Goal: Task Accomplishment & Management: Manage account settings

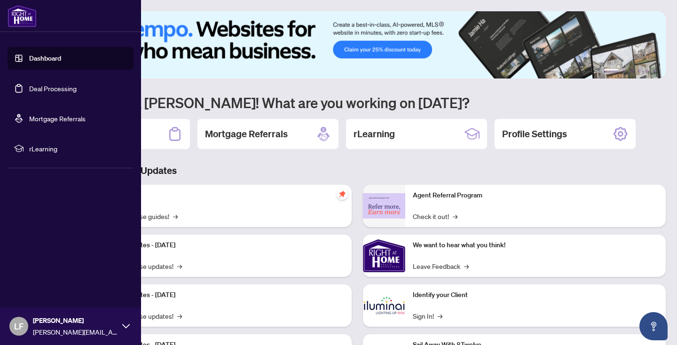
click at [61, 60] on link "Dashboard" at bounding box center [45, 58] width 32 height 8
click at [73, 88] on link "Deal Processing" at bounding box center [52, 88] width 47 height 8
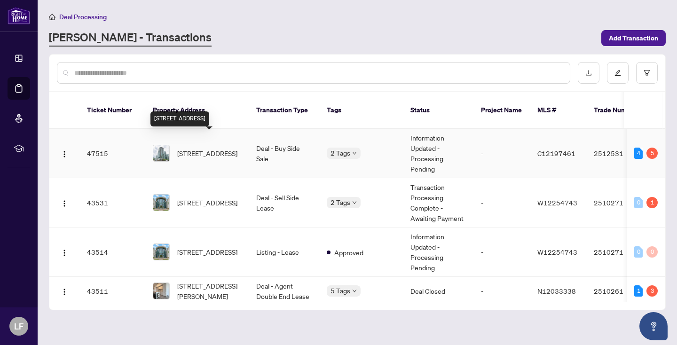
click at [220, 148] on span "[STREET_ADDRESS]" at bounding box center [207, 153] width 60 height 10
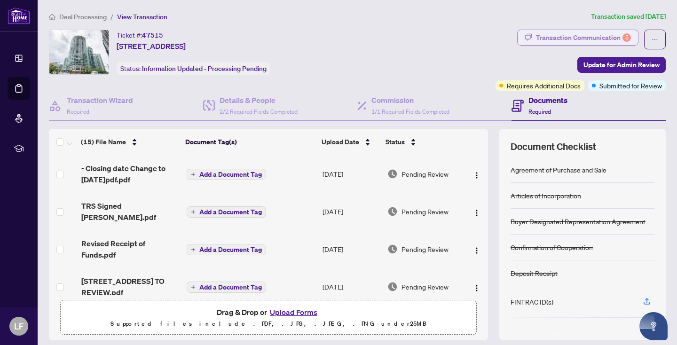
click at [619, 35] on div "Transaction Communication 5" at bounding box center [583, 37] width 95 height 15
